Goal: Task Accomplishment & Management: Complete application form

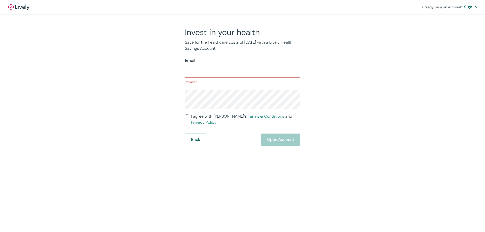
drag, startPoint x: 197, startPoint y: 39, endPoint x: 298, endPoint y: 52, distance: 101.0
click at [297, 52] on div "Invest in your health Save for the healthcare costs of tomorrow with a Lively H…" at bounding box center [239, 86] width 121 height 118
click at [274, 52] on div "Invest in your health Save for the healthcare costs of tomorrow with a Lively H…" at bounding box center [239, 86] width 121 height 118
click at [207, 49] on p "Save for the healthcare costs of tomorrow with a Lively Health Savings Account" at bounding box center [242, 45] width 115 height 12
click at [200, 69] on input "Email" at bounding box center [242, 72] width 115 height 10
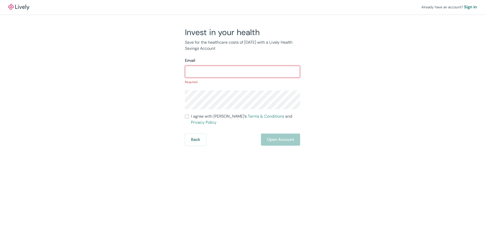
type input "rob.holmbeck@gmail.com"
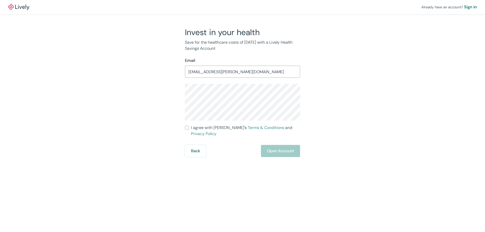
click at [188, 130] on label "I agree with Lively’s Terms & Conditions and Privacy Policy" at bounding box center [242, 131] width 115 height 12
click at [188, 130] on input "I agree with Lively’s Terms & Conditions and Privacy Policy" at bounding box center [187, 128] width 4 height 4
checkbox input "true"
click at [277, 145] on button "Open Account" at bounding box center [280, 151] width 39 height 12
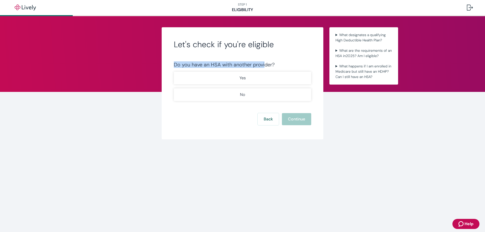
drag, startPoint x: 170, startPoint y: 63, endPoint x: 282, endPoint y: 63, distance: 111.9
click at [268, 63] on div "Let's check if you're eligible Do you have an HSA with another provider? Yes No…" at bounding box center [243, 83] width 162 height 112
click at [282, 63] on div "Do you have an HSA with another provider?" at bounding box center [242, 65] width 137 height 6
drag, startPoint x: 282, startPoint y: 63, endPoint x: 178, endPoint y: 43, distance: 106.0
click at [178, 47] on div "Let's check if you're eligible Do you have an HSA with another provider? Yes No…" at bounding box center [243, 83] width 162 height 112
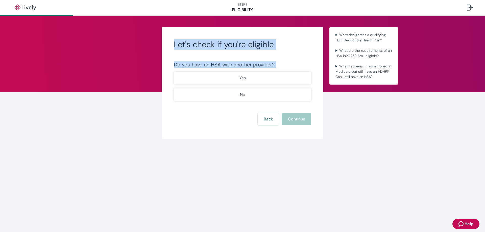
click at [179, 41] on h2 "Let's check if you're eligible" at bounding box center [242, 44] width 137 height 10
drag, startPoint x: 182, startPoint y: 41, endPoint x: 301, endPoint y: 53, distance: 119.8
click at [298, 52] on div "Let's check if you're eligible Do you have an HSA with another provider? Yes No…" at bounding box center [243, 83] width 162 height 112
click at [298, 53] on div "Let's check if you're eligible Do you have an HSA with another provider? Yes No…" at bounding box center [243, 83] width 162 height 112
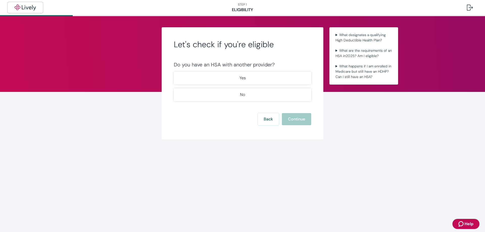
click at [29, 7] on img "button" at bounding box center [25, 8] width 28 height 6
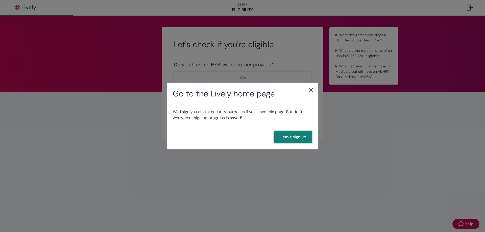
click at [298, 136] on button "Leave sign up" at bounding box center [293, 137] width 38 height 12
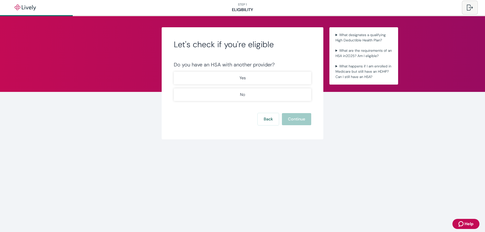
click at [468, 5] on div at bounding box center [470, 8] width 6 height 6
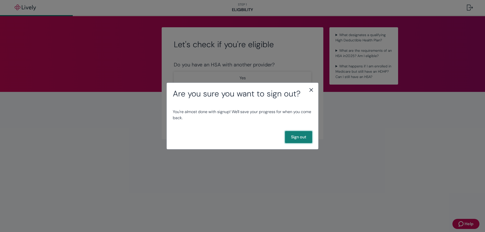
click at [305, 134] on button "Sign out" at bounding box center [298, 137] width 27 height 12
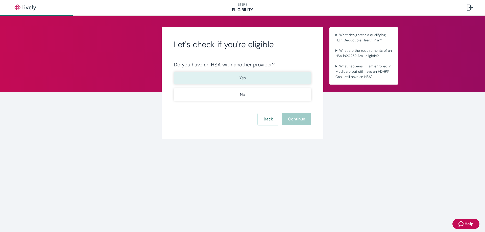
click at [241, 81] on p "Yes" at bounding box center [242, 78] width 6 height 6
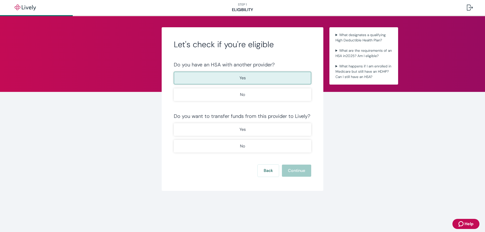
click at [242, 80] on p "Yes" at bounding box center [242, 78] width 6 height 6
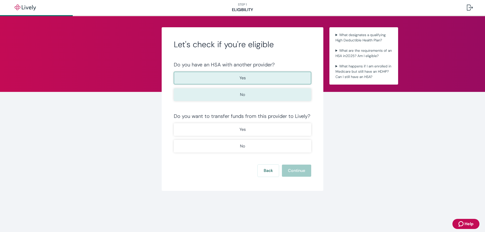
click at [243, 90] on button "No" at bounding box center [242, 94] width 137 height 13
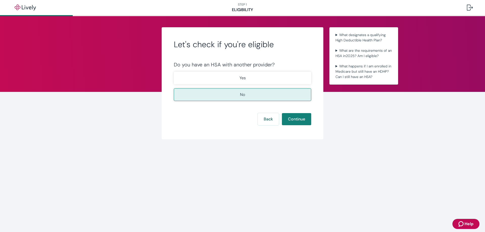
drag, startPoint x: 246, startPoint y: 91, endPoint x: 246, endPoint y: 95, distance: 4.3
click at [246, 91] on button "No" at bounding box center [242, 94] width 137 height 13
click at [294, 121] on button "Continue" at bounding box center [296, 119] width 29 height 12
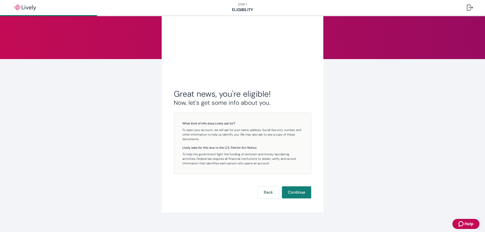
scroll to position [38, 0]
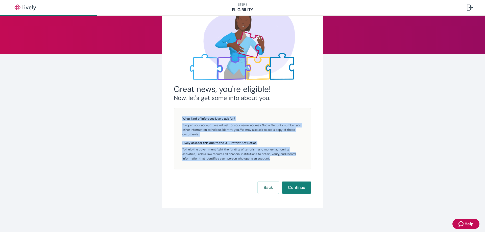
drag, startPoint x: 179, startPoint y: 117, endPoint x: 290, endPoint y: 163, distance: 119.9
click at [284, 162] on div "What kind of info does Lively ask for? To open your account, we will ask for yo…" at bounding box center [242, 139] width 137 height 62
click at [290, 163] on div "What kind of info does Lively ask for? To open your account, we will ask for yo…" at bounding box center [242, 139] width 137 height 62
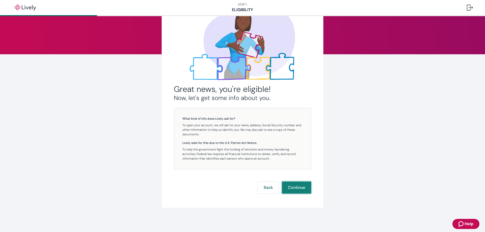
click at [292, 187] on button "Continue" at bounding box center [296, 188] width 29 height 12
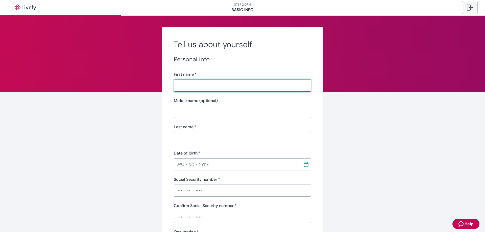
click at [470, 4] on button at bounding box center [470, 8] width 14 height 12
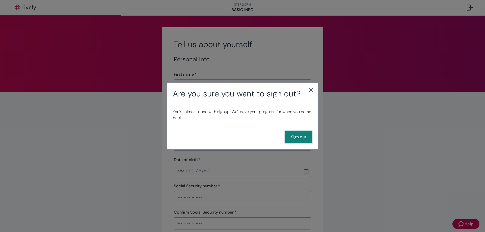
click at [298, 139] on button "Sign out" at bounding box center [298, 137] width 27 height 12
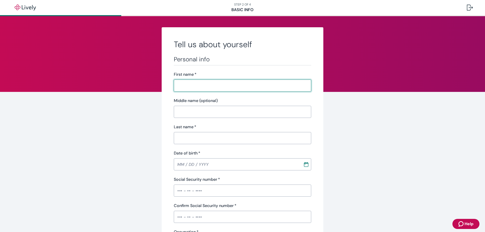
click at [257, 9] on nav "STEP 2 OF 4 Basic Info" at bounding box center [242, 7] width 485 height 15
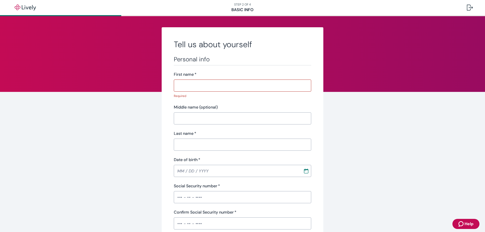
drag, startPoint x: 390, startPoint y: 86, endPoint x: 375, endPoint y: 79, distance: 16.7
click at [238, 8] on nav "STEP 2 OF 4 Basic Info" at bounding box center [242, 7] width 485 height 15
click at [26, 7] on img "button" at bounding box center [25, 8] width 28 height 6
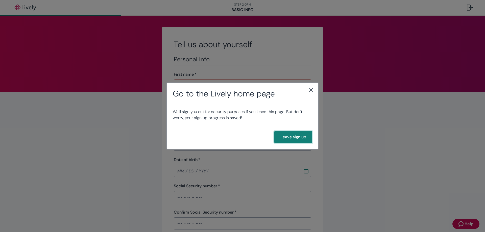
click at [287, 140] on button "Leave sign up" at bounding box center [293, 137] width 38 height 12
